Goal: Task Accomplishment & Management: Manage account settings

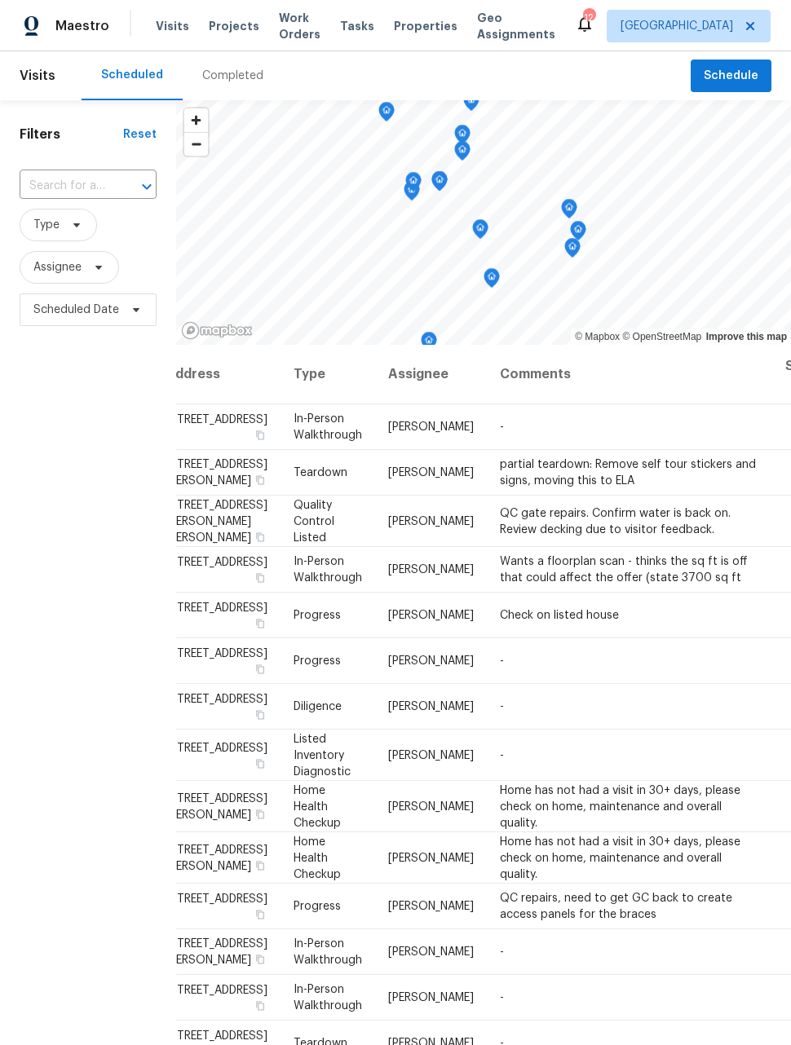
scroll to position [0, 31]
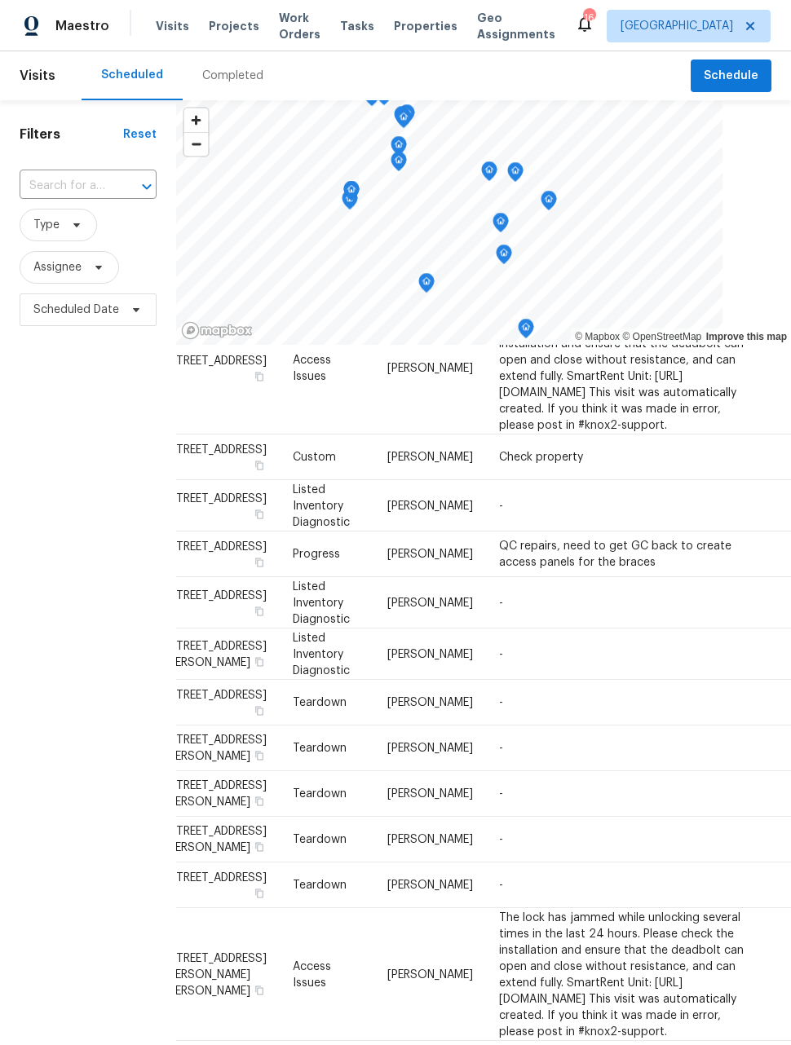
scroll to position [1247, 31]
click at [0, 0] on icon at bounding box center [0, 0] width 0 height 0
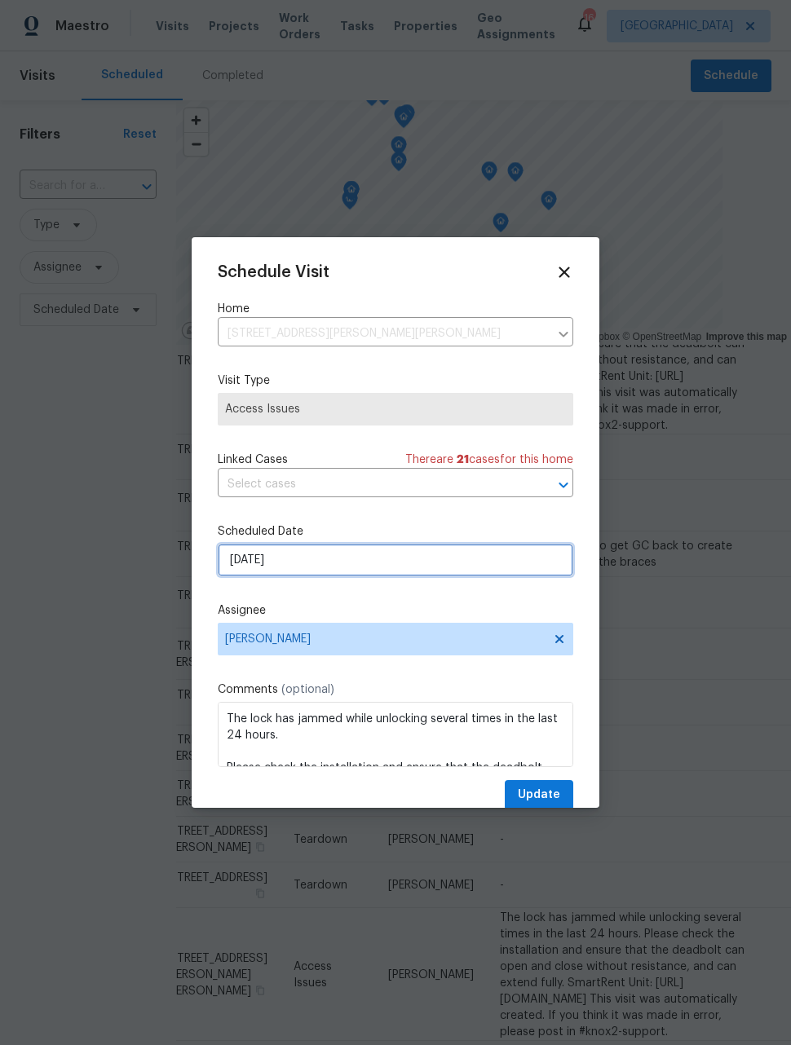
click at [494, 559] on input "8/14/2025" at bounding box center [395, 560] width 355 height 33
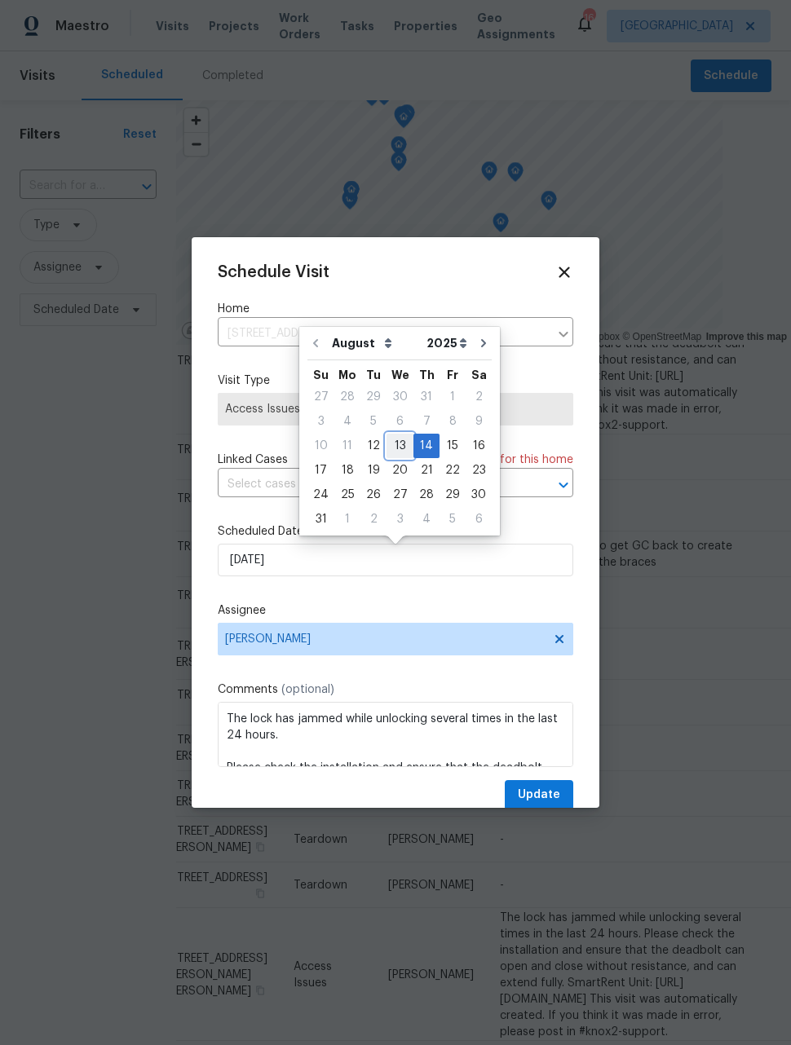
click at [400, 439] on div "13" at bounding box center [399, 446] width 27 height 23
type input "8/13/2025"
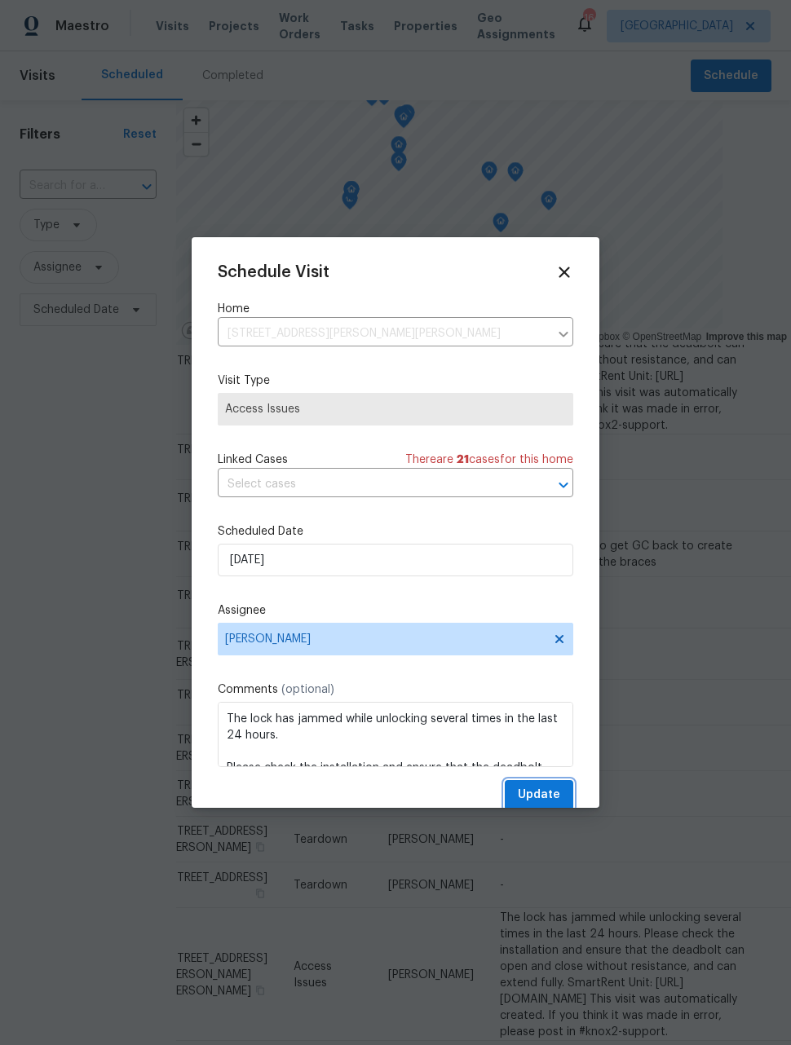
click at [562, 795] on button "Update" at bounding box center [539, 795] width 68 height 30
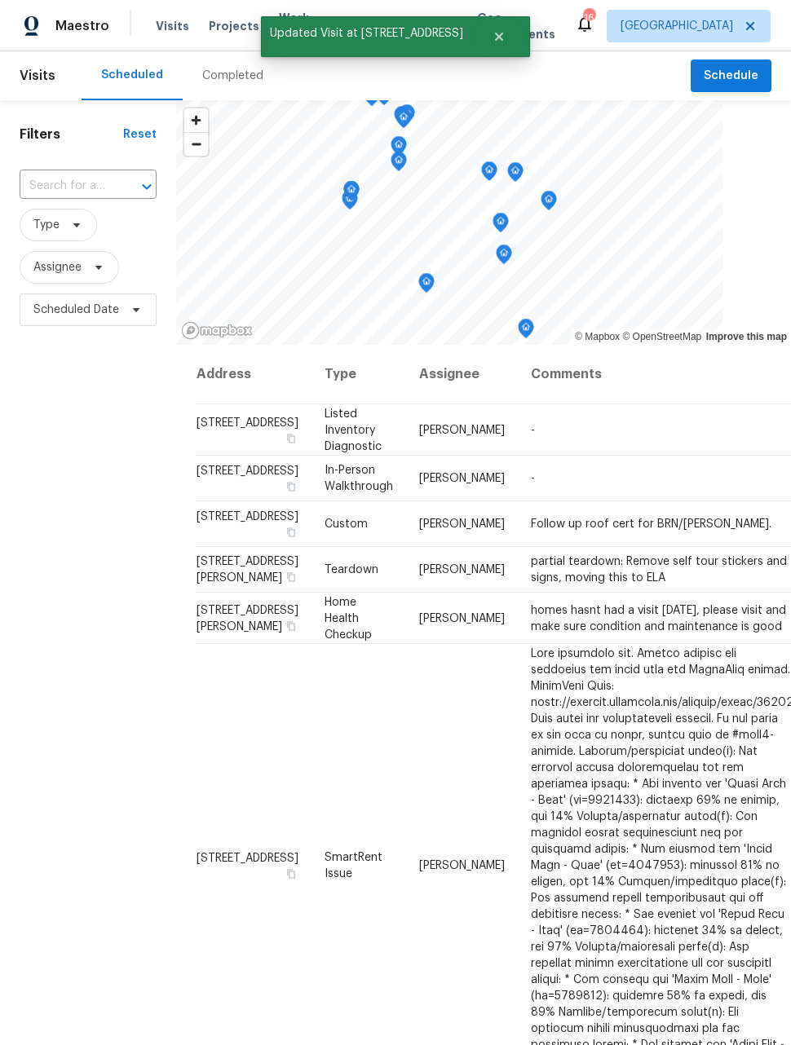
scroll to position [0, 0]
